Goal: Task Accomplishment & Management: Manage account settings

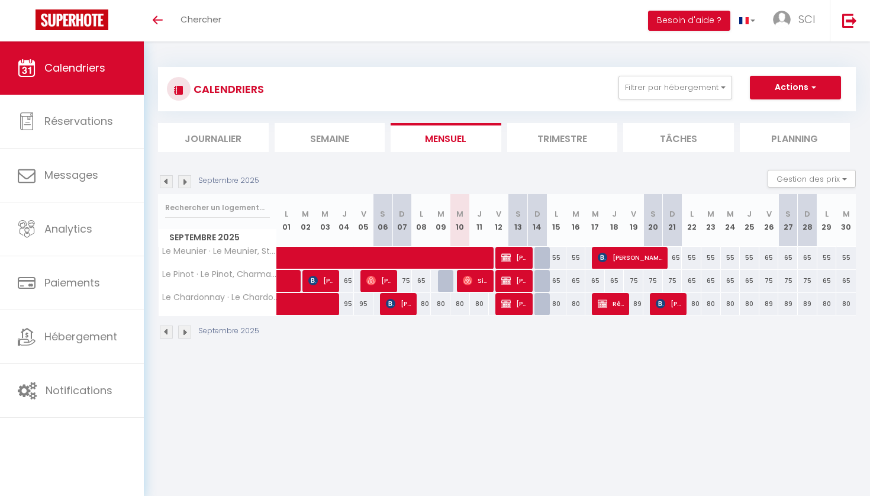
click at [244, 67] on div "CALENDRIERS Filtrer par hébergement Tous Le Meunier · Le Meunier, Studio cosy e…" at bounding box center [507, 89] width 698 height 44
click at [446, 282] on div at bounding box center [448, 281] width 20 height 22
type input "65"
type input "[DATE]"
type input "Mer 10 Septembre 2025"
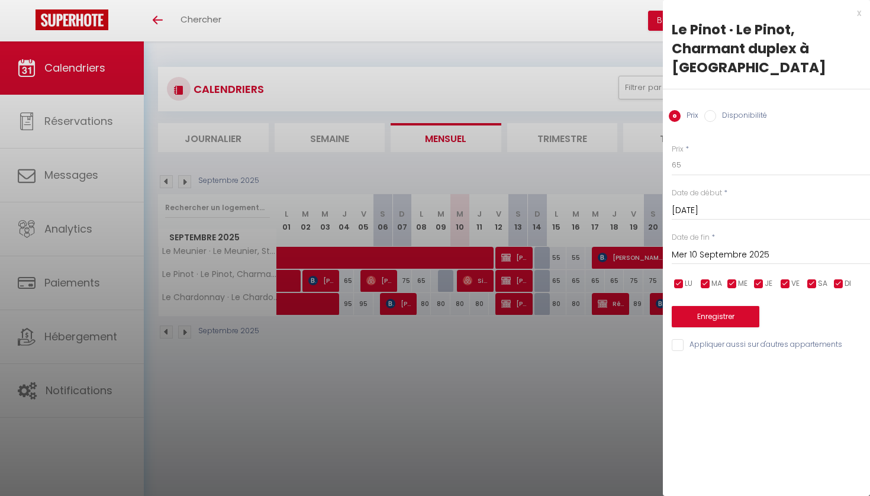
click at [860, 12] on div "x" at bounding box center [762, 13] width 198 height 14
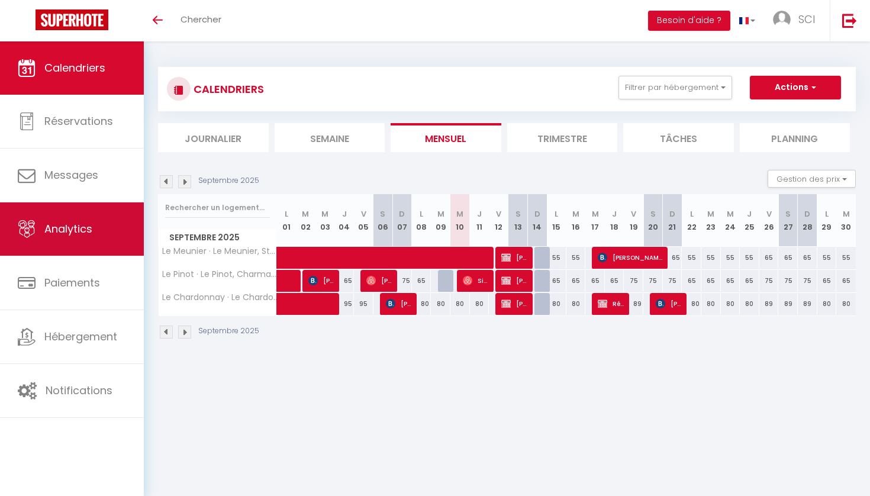
click at [52, 220] on link "Analytics" at bounding box center [72, 228] width 144 height 53
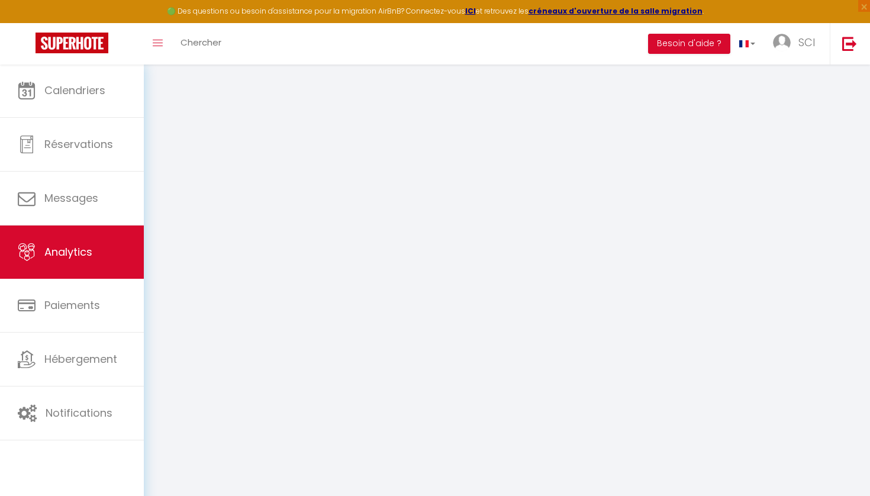
select select "2025"
select select "9"
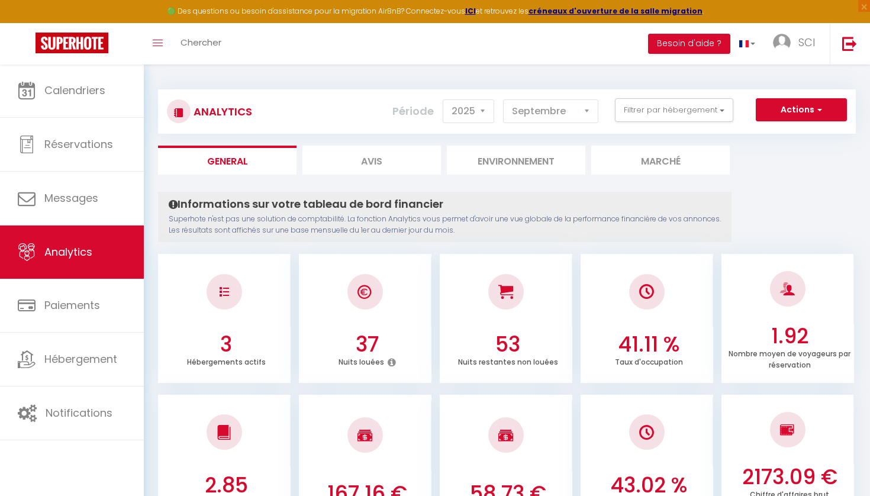
checkbox input "false"
checkbox Chouilly "false"
checkbox cosy "false"
click at [626, 117] on button "Filtrer par hébergement" at bounding box center [674, 110] width 118 height 24
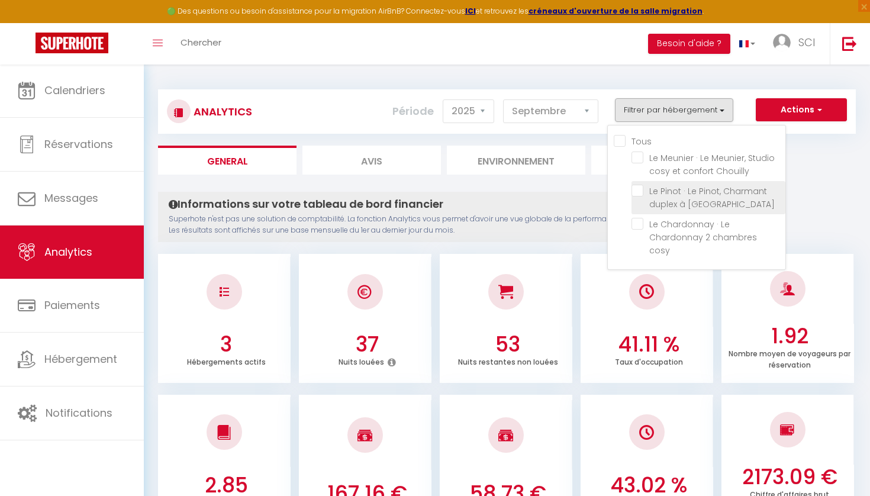
click at [642, 190] on Chouilly "checkbox" at bounding box center [709, 191] width 154 height 12
checkbox Chouilly "true"
checkbox Chouilly "false"
checkbox cosy "false"
checkbox Chouilly "false"
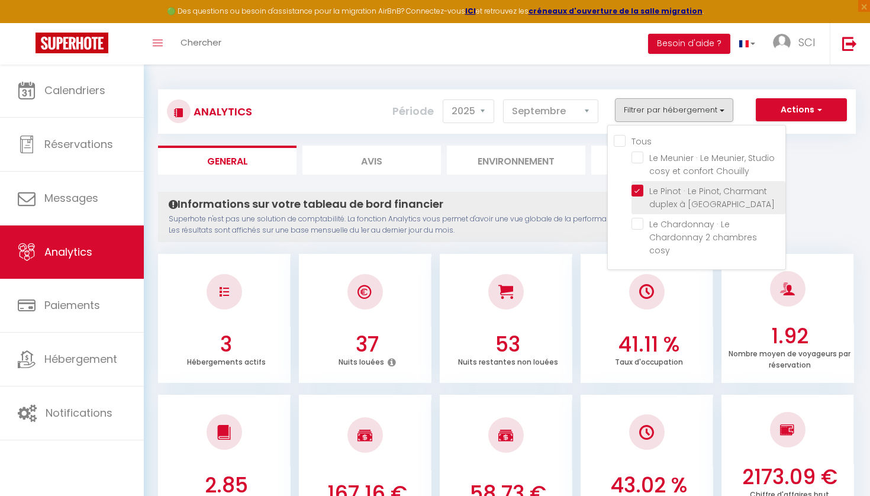
checkbox cosy "false"
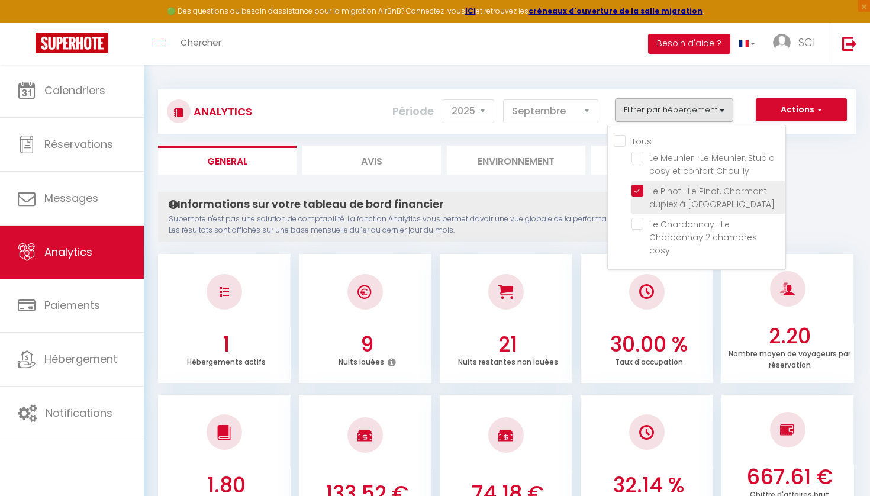
click at [642, 190] on Chouilly "checkbox" at bounding box center [709, 191] width 154 height 12
checkbox Chouilly "false"
checkbox cosy "false"
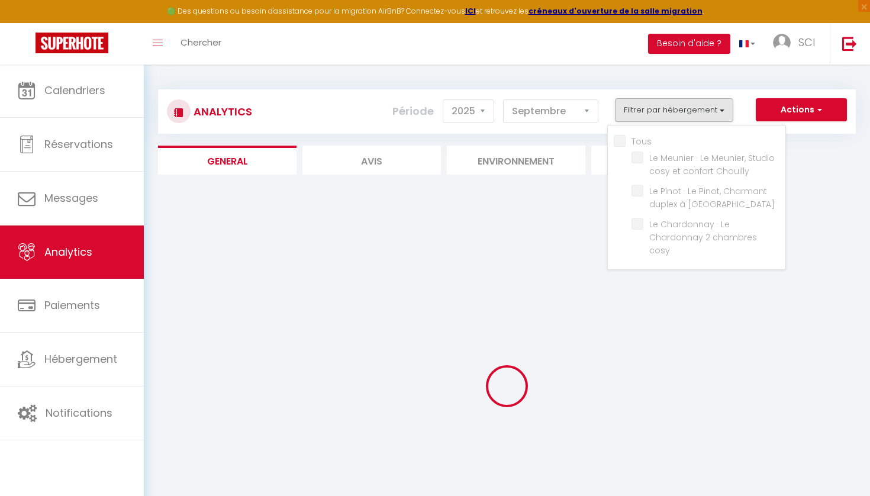
checkbox Chouilly "false"
checkbox cosy "false"
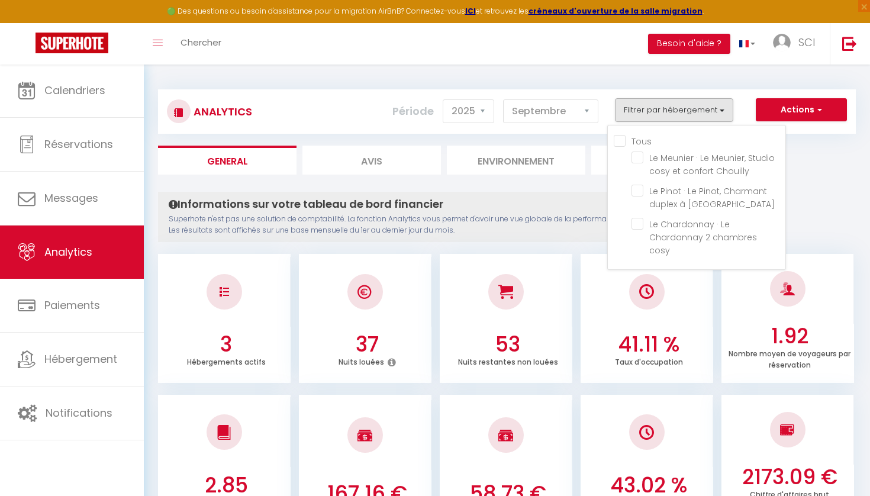
click at [616, 140] on input "Tous" at bounding box center [700, 140] width 172 height 12
checkbox input "true"
checkbox Chouilly "true"
checkbox cosy "true"
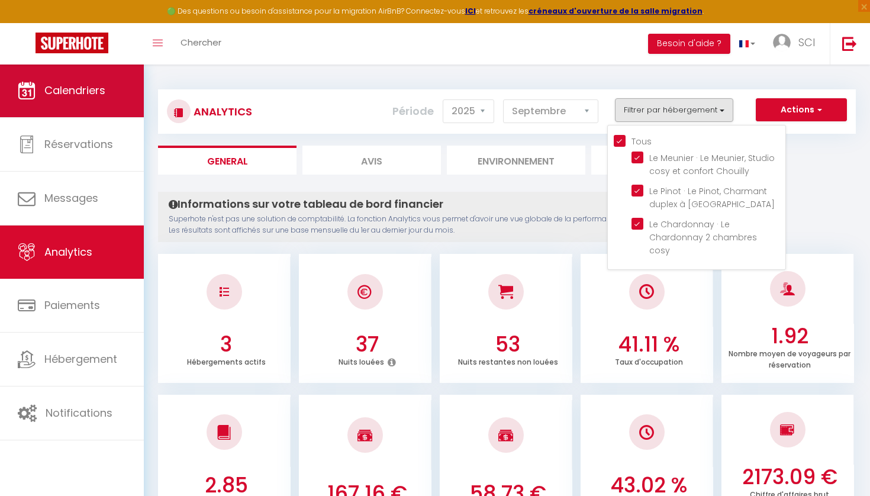
click at [36, 91] on link "Calendriers" at bounding box center [72, 90] width 144 height 53
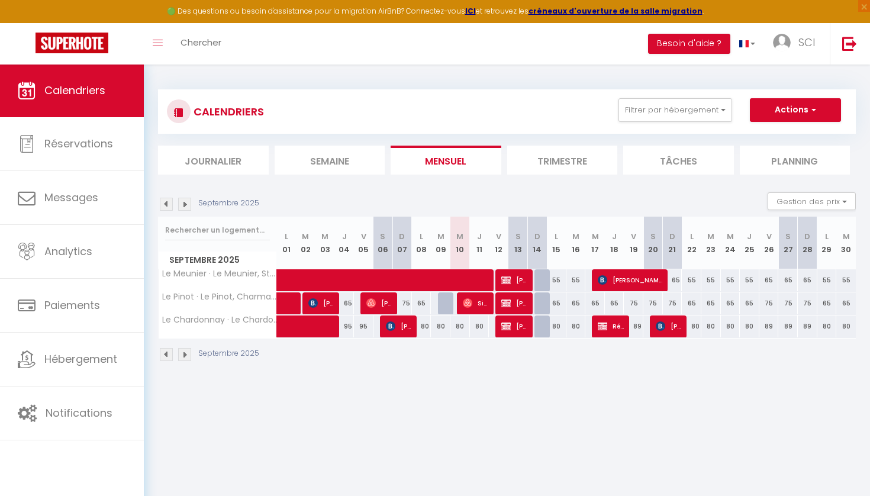
click at [545, 191] on section "Septembre 2025 Gestion des prix Nb Nuits minimum Règles Disponibilité Septembre…" at bounding box center [507, 277] width 698 height 193
click at [511, 379] on div "CALENDRIERS Filtrer par hébergement Tous Le Meunier · Le Meunier, Studio cosy e…" at bounding box center [507, 226] width 726 height 324
click at [866, 10] on span "×" at bounding box center [864, 6] width 12 height 12
